Goal: Navigation & Orientation: Find specific page/section

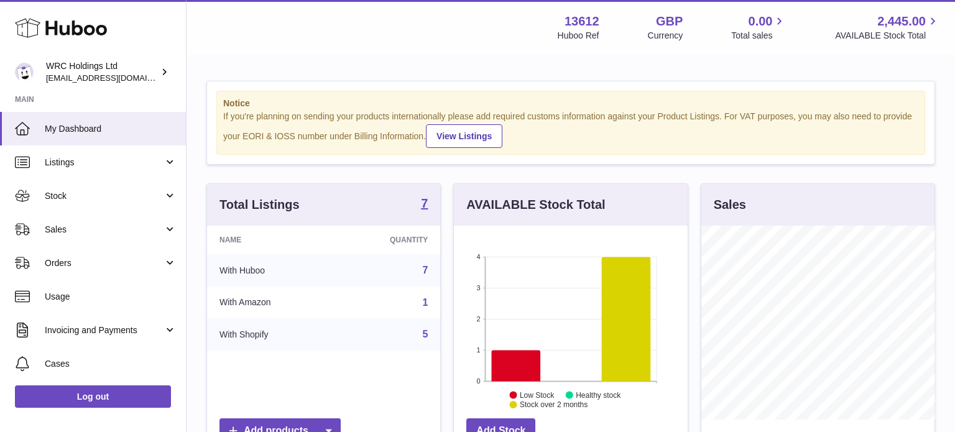
scroll to position [194, 233]
click at [94, 198] on span "Stock" at bounding box center [104, 196] width 119 height 12
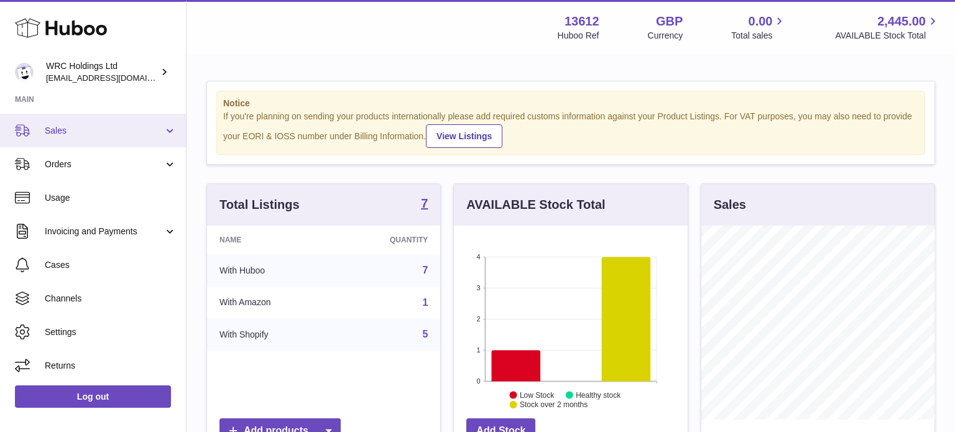
scroll to position [250, 0]
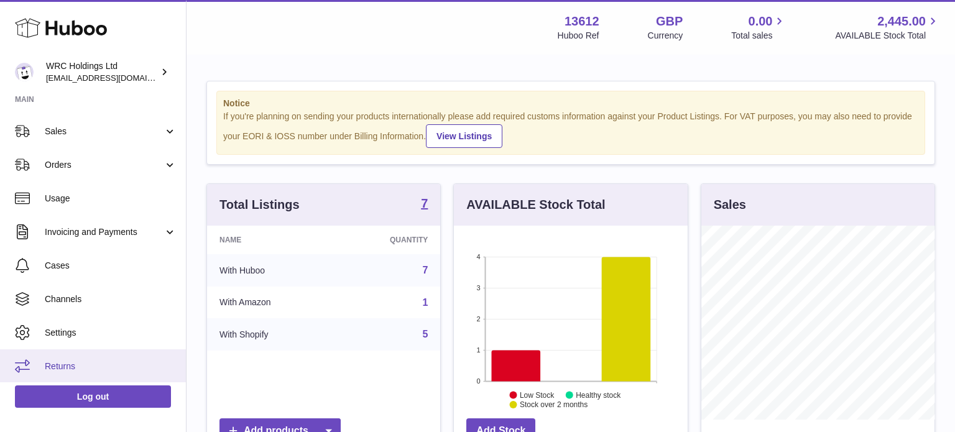
click at [54, 367] on span "Returns" at bounding box center [111, 367] width 132 height 12
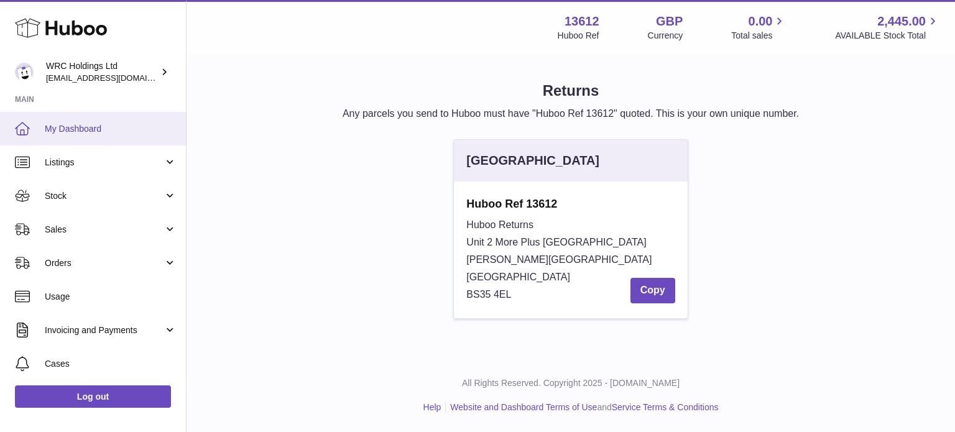
click at [70, 127] on span "My Dashboard" at bounding box center [111, 129] width 132 height 12
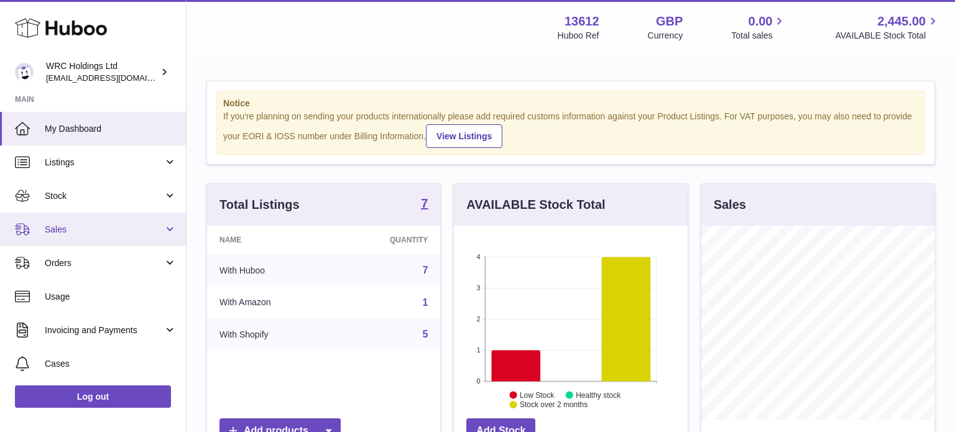
scroll to position [98, 0]
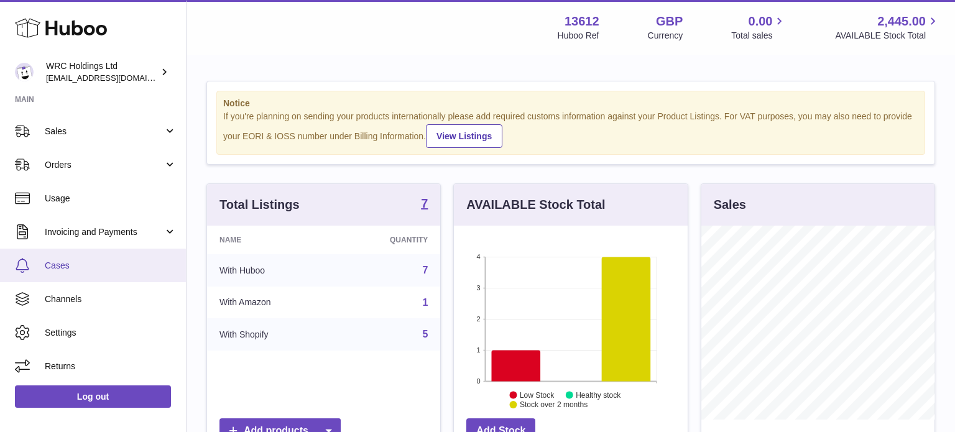
click at [71, 269] on span "Cases" at bounding box center [111, 266] width 132 height 12
